Goal: Task Accomplishment & Management: Use online tool/utility

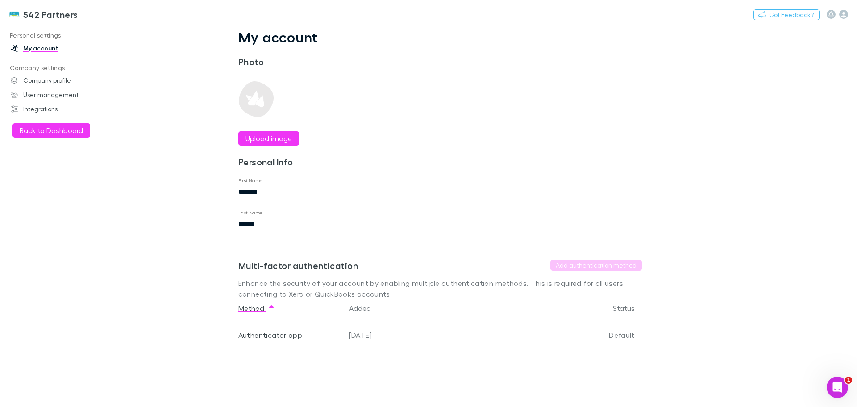
click at [34, 125] on button "Back to Dashboard" at bounding box center [52, 130] width 78 height 14
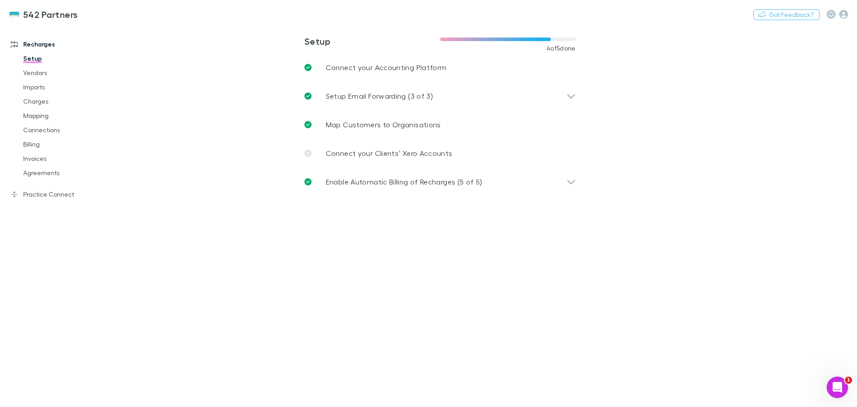
click at [33, 85] on link "Imports" at bounding box center [67, 87] width 106 height 14
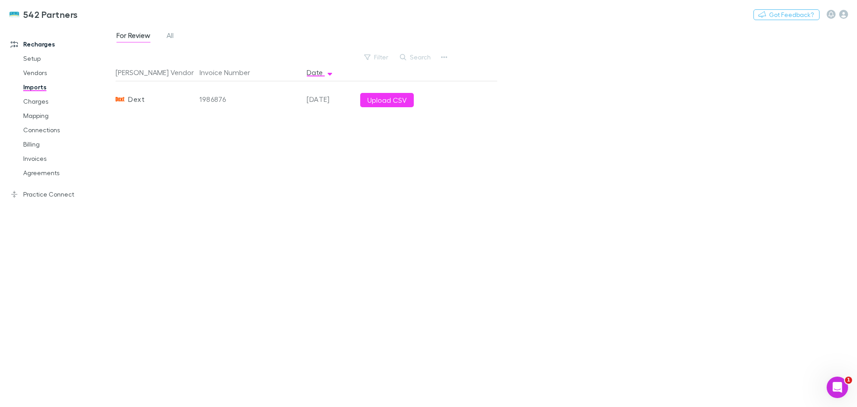
click at [171, 36] on span "All" at bounding box center [170, 37] width 7 height 12
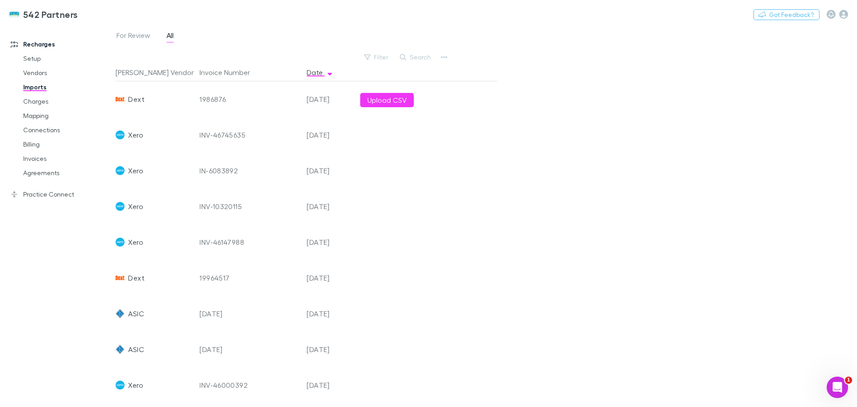
click at [387, 97] on button "Upload CSV" at bounding box center [387, 100] width 54 height 14
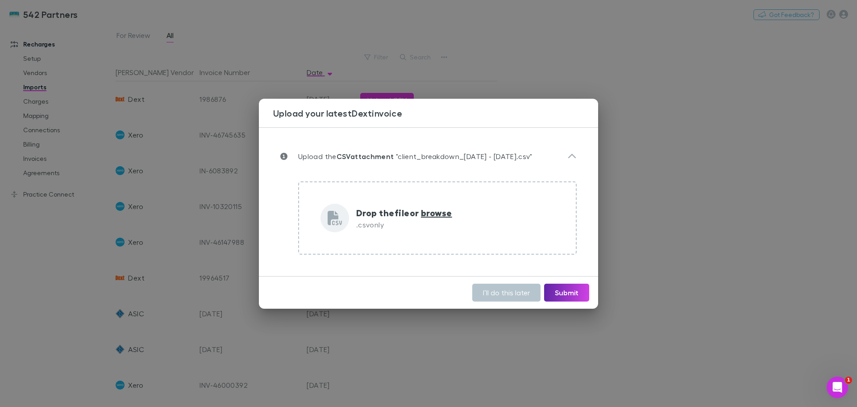
click at [431, 215] on span "browse" at bounding box center [436, 213] width 31 height 12
type input "**********"
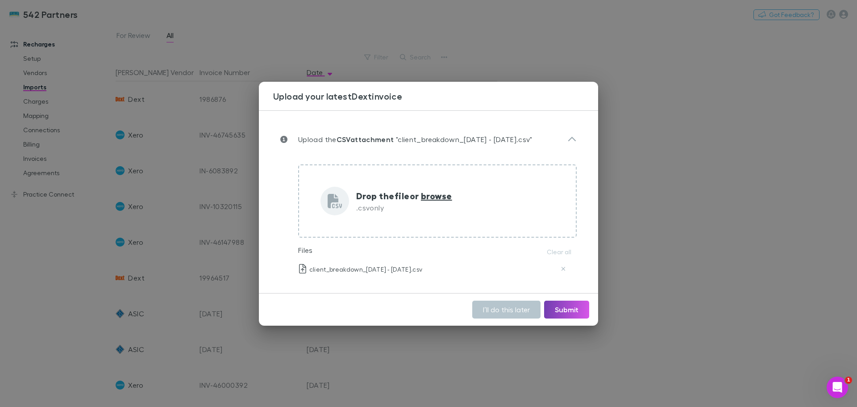
click at [566, 308] on button "Submit" at bounding box center [566, 310] width 45 height 18
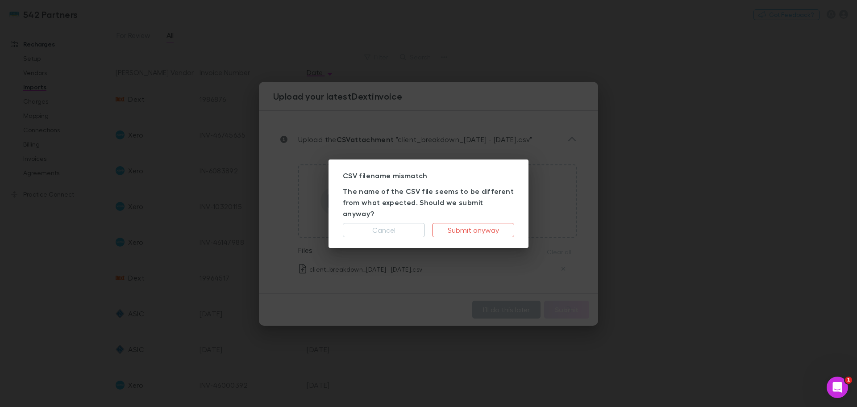
click at [404, 226] on button "Cancel" at bounding box center [384, 230] width 82 height 14
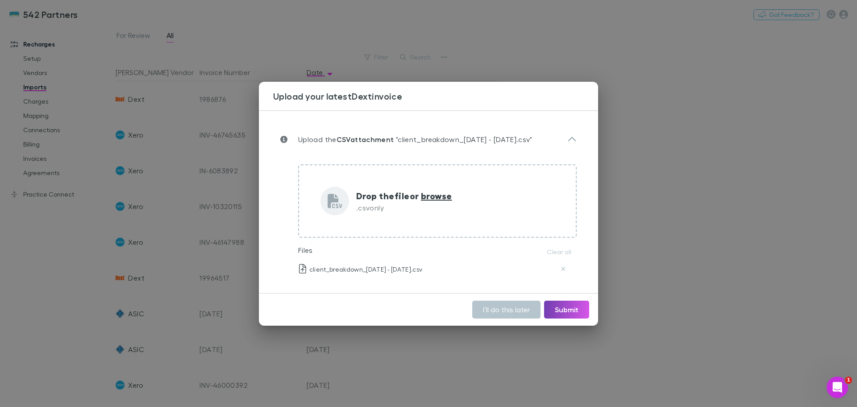
click at [559, 305] on button "Submit" at bounding box center [566, 310] width 45 height 18
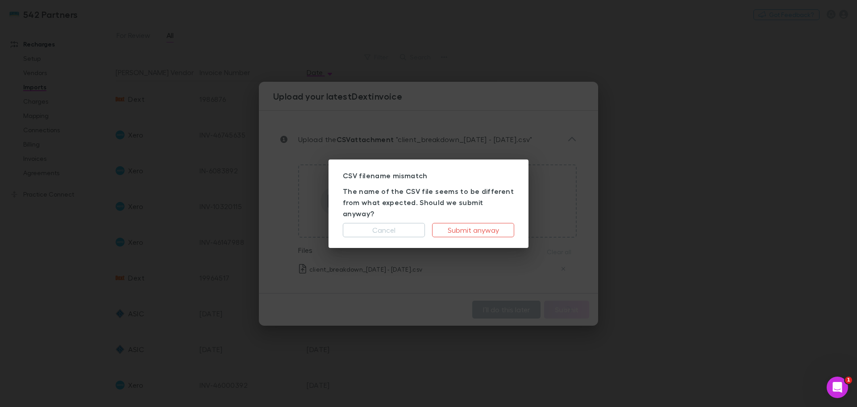
click at [466, 223] on button "Submit anyway" at bounding box center [473, 230] width 82 height 14
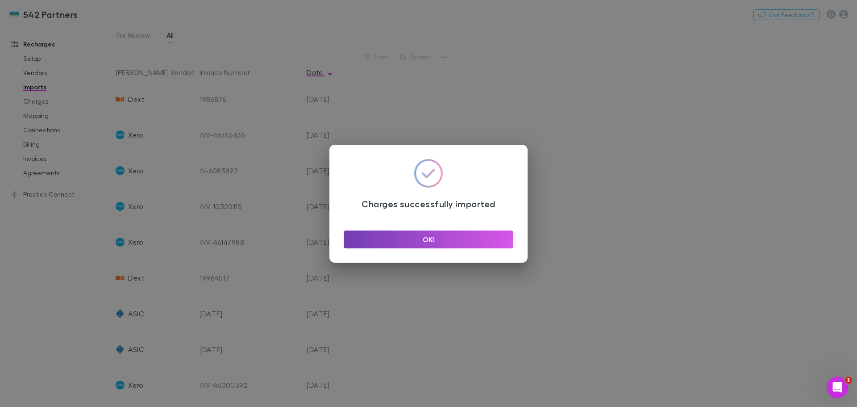
click at [452, 243] on button "OK!" at bounding box center [429, 239] width 170 height 18
